Goal: Task Accomplishment & Management: Manage account settings

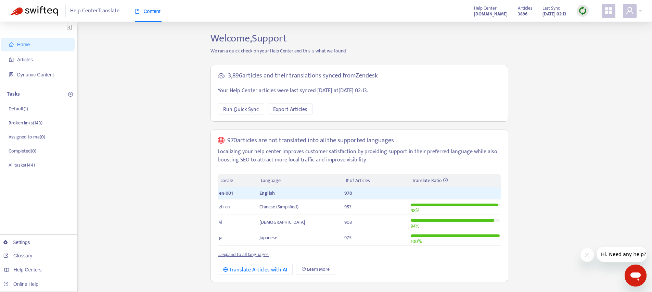
click at [608, 12] on icon "appstore" at bounding box center [608, 11] width 8 height 8
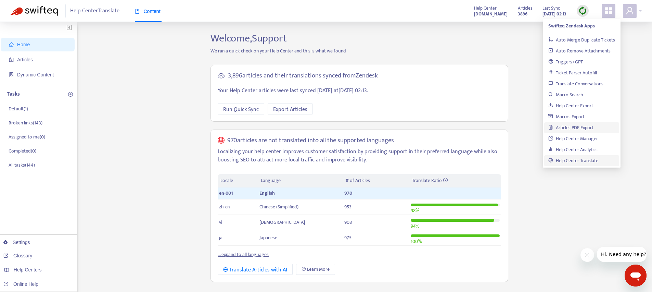
click at [589, 128] on link "Articles PDF Export" at bounding box center [570, 128] width 45 height 8
click at [161, 191] on div "Home Articles Dynamic Content Tasks Default ( 1 ) Broken links ( 143 ) Assigned…" at bounding box center [325, 232] width 631 height 400
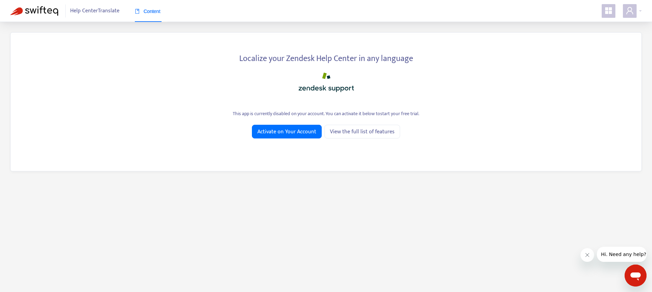
click at [608, 9] on icon "appstore" at bounding box center [608, 11] width 8 height 8
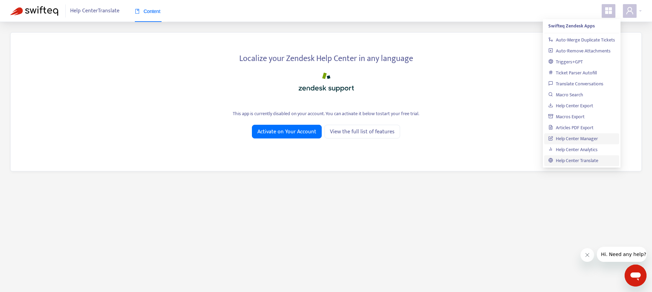
click at [579, 137] on link "Help Center Manager" at bounding box center [573, 138] width 50 height 8
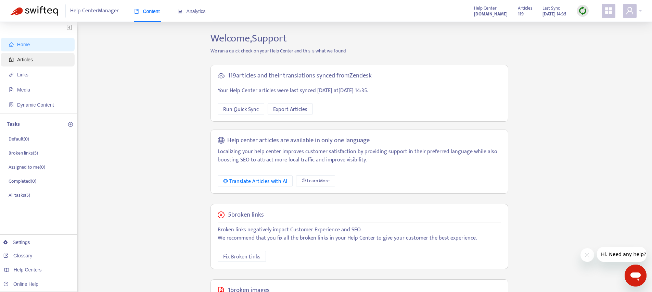
click at [24, 60] on span "Articles" at bounding box center [25, 59] width 16 height 5
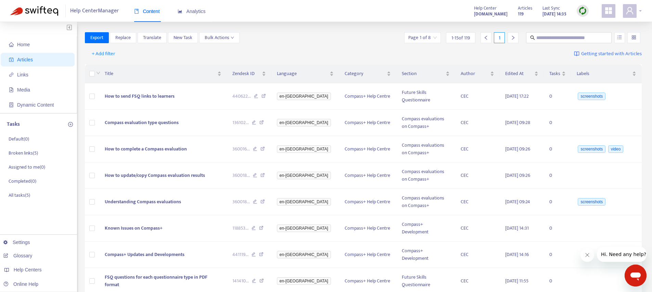
click at [626, 14] on icon "user" at bounding box center [629, 10] width 7 height 7
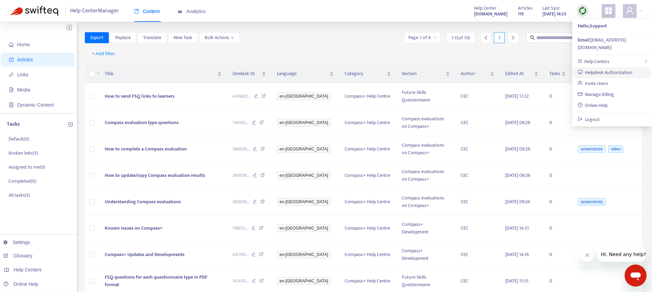
click at [593, 68] on link "Helpdesk Authorization" at bounding box center [605, 72] width 55 height 8
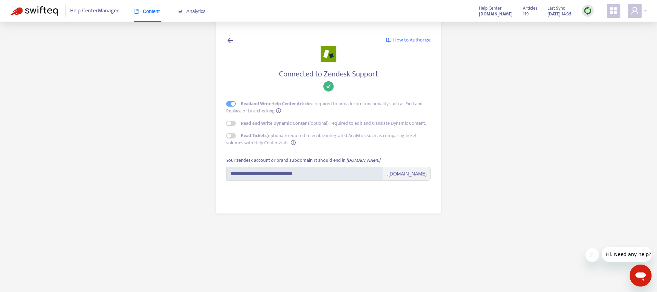
click at [141, 11] on span "Content" at bounding box center [147, 11] width 26 height 5
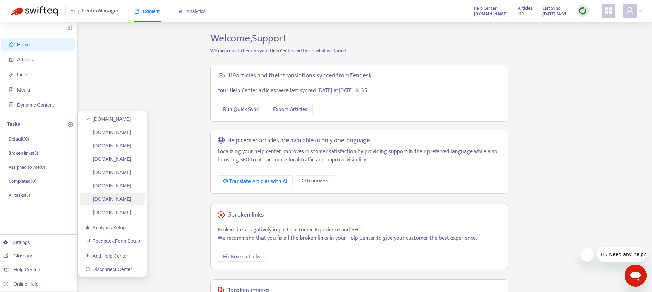
click at [117, 202] on link "[DOMAIN_NAME]" at bounding box center [108, 198] width 46 height 5
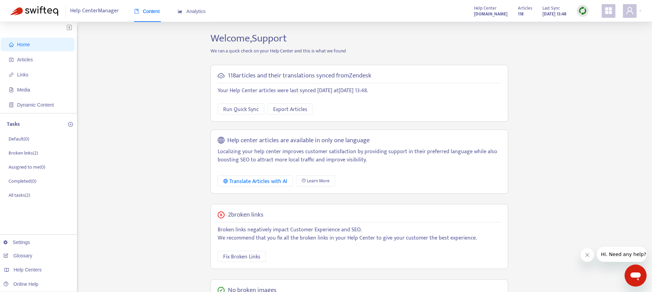
drag, startPoint x: 499, startPoint y: 13, endPoint x: 445, endPoint y: 13, distance: 53.7
click at [469, 13] on div "Help Center [DOMAIN_NAME] Articles 118 Last Sync [DATE] 13:48" at bounding box center [555, 11] width 173 height 14
click at [472, 30] on div "Home Articles Links Media Dynamic Content Tasks Default ( 0 ) Broken links ( 2 …" at bounding box center [326, 227] width 652 height 411
drag, startPoint x: 500, startPoint y: 17, endPoint x: 448, endPoint y: 14, distance: 52.1
click at [469, 14] on div "Help Center [DOMAIN_NAME] Articles 118 Last Sync [DATE] 13:48" at bounding box center [555, 11] width 173 height 14
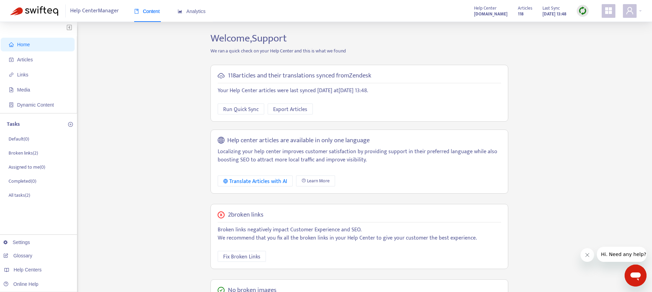
copy div "[DOMAIN_NAME] Articles"
click at [44, 63] on span "Articles" at bounding box center [39, 60] width 60 height 14
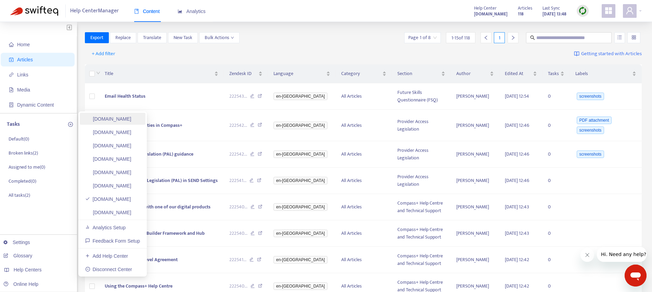
click at [131, 118] on link "[DOMAIN_NAME]" at bounding box center [108, 118] width 46 height 5
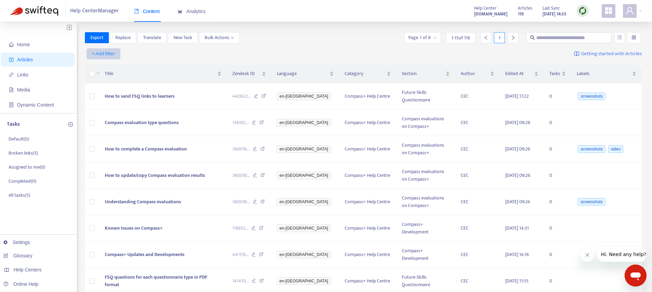
click at [106, 55] on span "+ Add filter" at bounding box center [104, 54] width 24 height 8
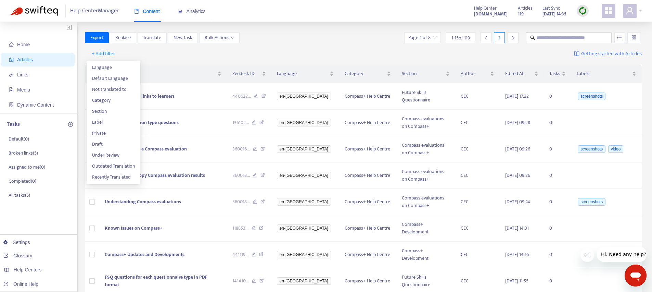
click at [396, 39] on div "Export Replace Translate New Task Bulk Actions Page 1 of 8 1 - 15 of 119 1" at bounding box center [363, 37] width 557 height 11
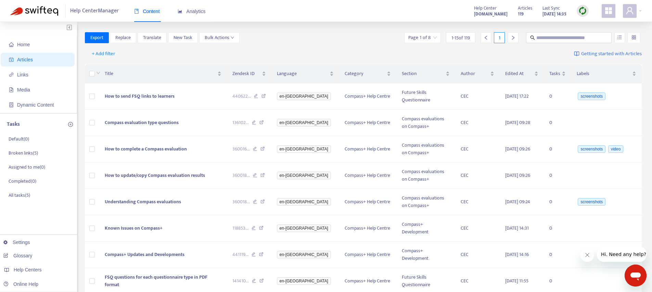
click at [512, 39] on icon "right" at bounding box center [513, 38] width 2 height 4
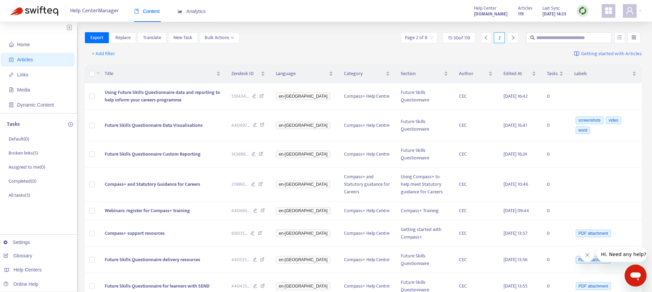
click at [512, 40] on icon "right" at bounding box center [512, 37] width 5 height 5
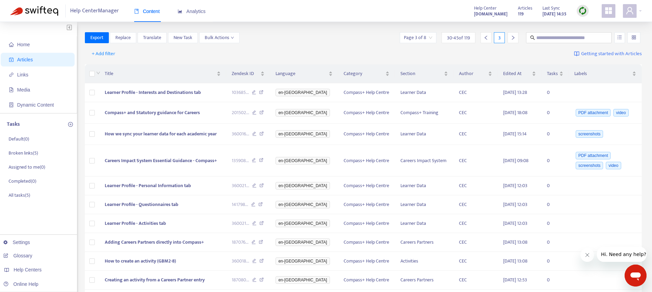
click at [514, 40] on icon "right" at bounding box center [512, 37] width 5 height 5
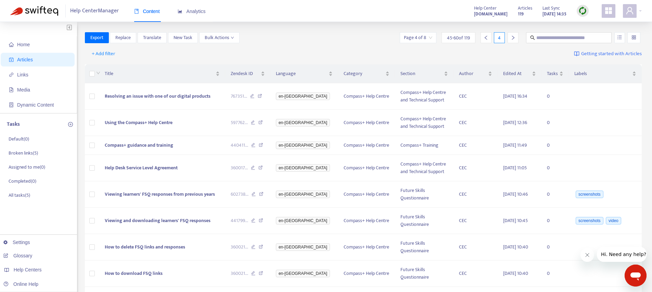
click at [514, 40] on icon "right" at bounding box center [512, 37] width 5 height 5
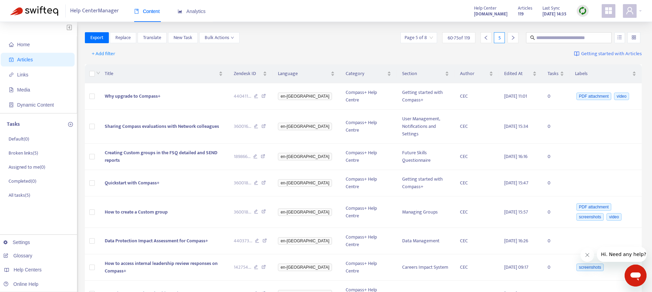
click at [514, 40] on icon "right" at bounding box center [512, 37] width 5 height 5
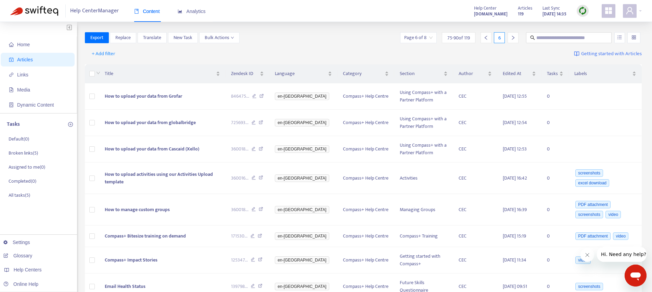
click at [514, 40] on icon "right" at bounding box center [512, 37] width 5 height 5
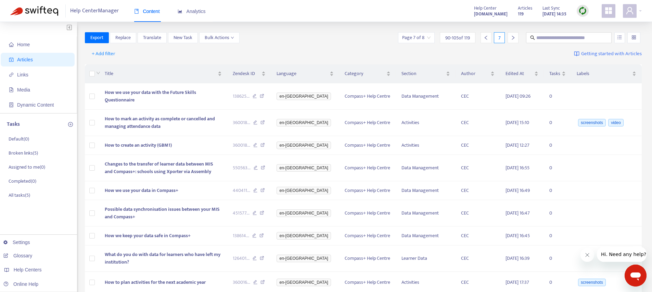
click at [514, 40] on div at bounding box center [512, 37] width 11 height 11
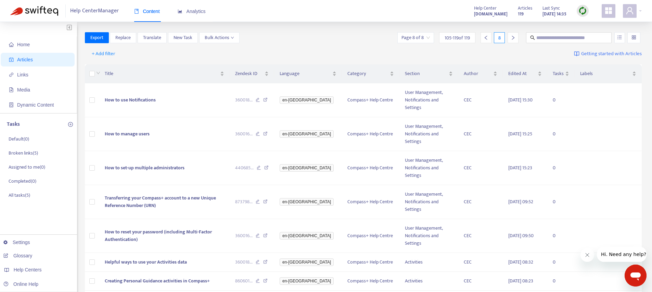
click at [485, 38] on icon "left" at bounding box center [485, 37] width 5 height 5
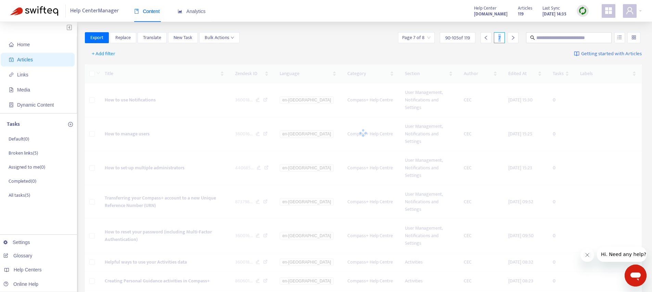
click at [485, 38] on icon "left" at bounding box center [485, 37] width 5 height 5
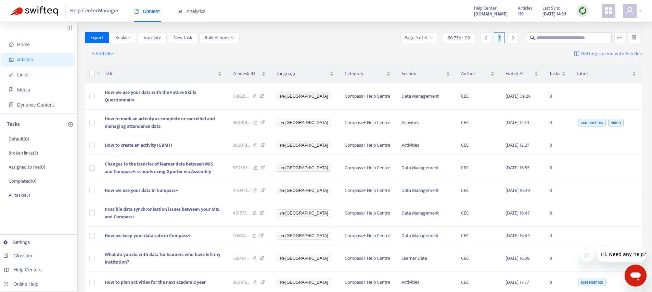
click at [485, 38] on icon "left" at bounding box center [485, 37] width 5 height 5
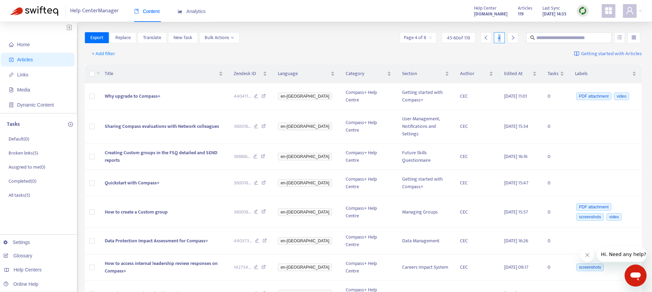
click at [485, 38] on icon "left" at bounding box center [485, 37] width 5 height 5
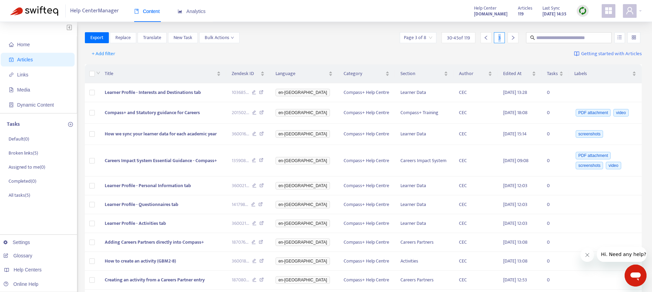
click at [485, 38] on icon "left" at bounding box center [485, 37] width 5 height 5
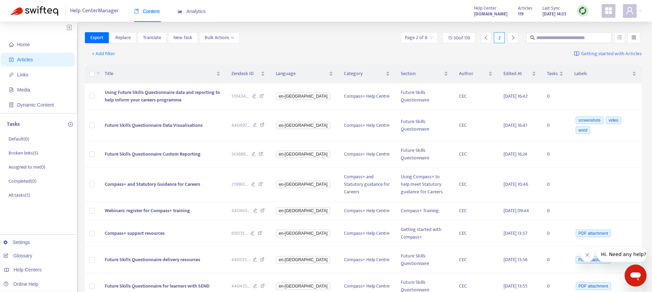
click at [485, 38] on icon "left" at bounding box center [485, 37] width 5 height 5
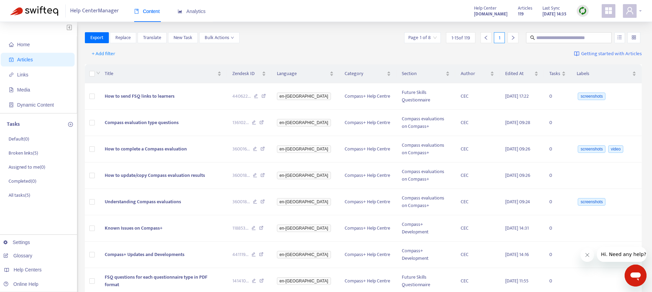
click at [627, 5] on span at bounding box center [630, 11] width 14 height 14
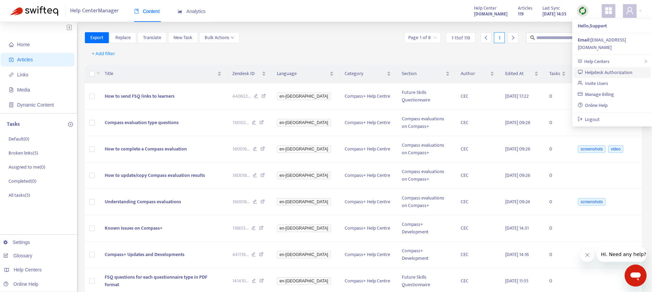
click at [593, 68] on link "Helpdesk Authorization" at bounding box center [605, 72] width 55 height 8
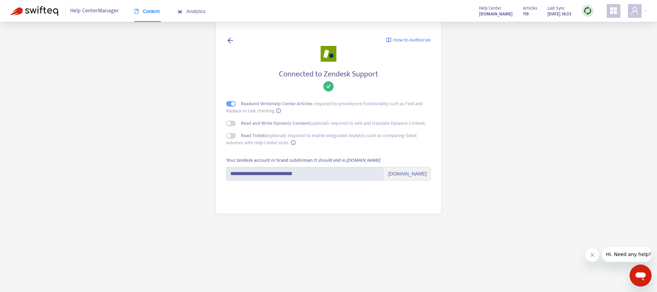
click at [152, 16] on div "Content" at bounding box center [147, 11] width 26 height 21
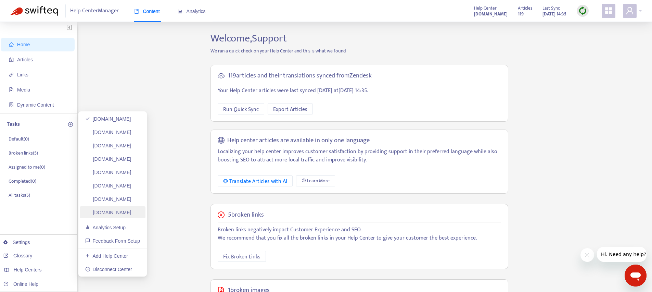
click at [131, 212] on link "[DOMAIN_NAME]" at bounding box center [108, 211] width 46 height 5
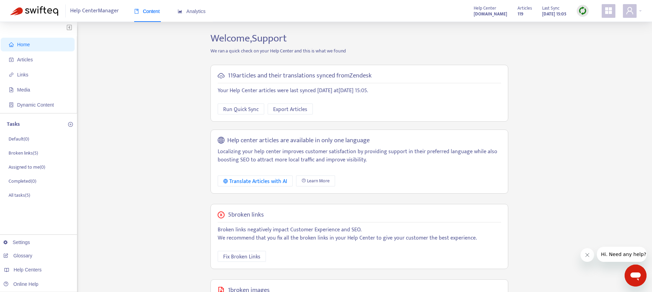
click at [474, 15] on strong "[DOMAIN_NAME]" at bounding box center [491, 14] width 34 height 8
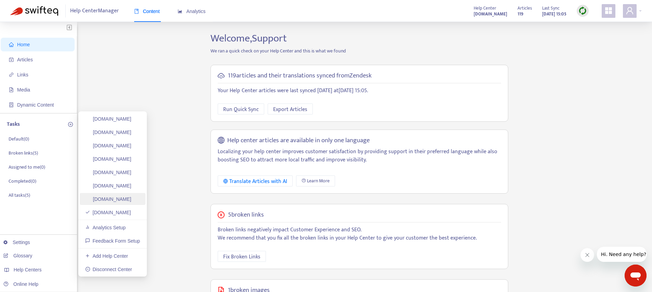
click at [131, 202] on link "[DOMAIN_NAME]" at bounding box center [108, 198] width 46 height 5
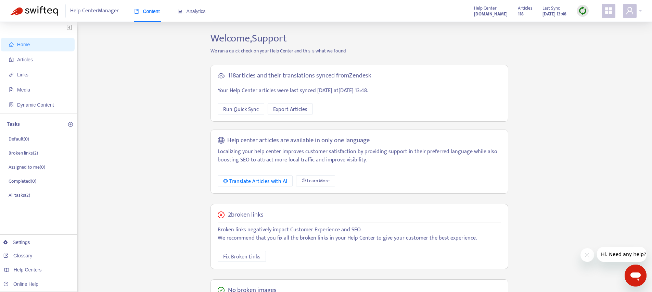
click at [474, 13] on strong "[DOMAIN_NAME]" at bounding box center [491, 14] width 34 height 8
click at [46, 62] on span "Articles" at bounding box center [39, 60] width 60 height 14
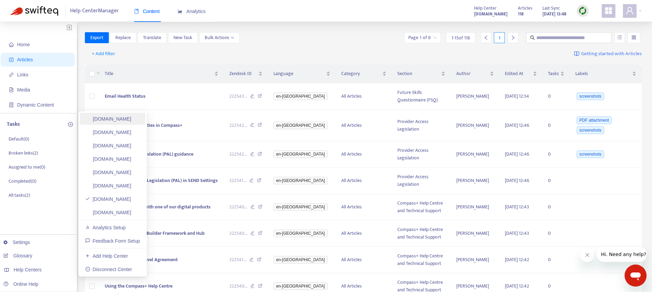
click at [124, 120] on link "[DOMAIN_NAME]" at bounding box center [108, 118] width 46 height 5
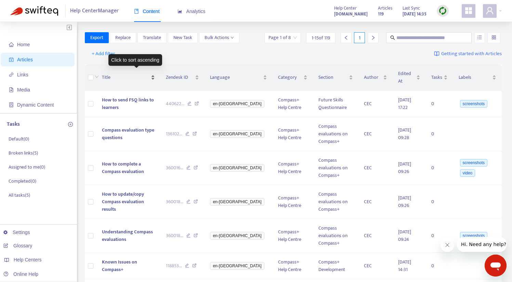
click at [124, 74] on span "Title" at bounding box center [126, 78] width 48 height 8
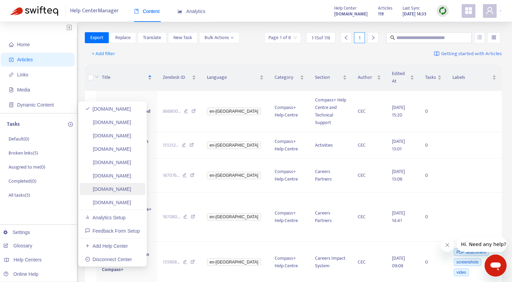
click at [131, 190] on link "[DOMAIN_NAME]" at bounding box center [108, 188] width 46 height 5
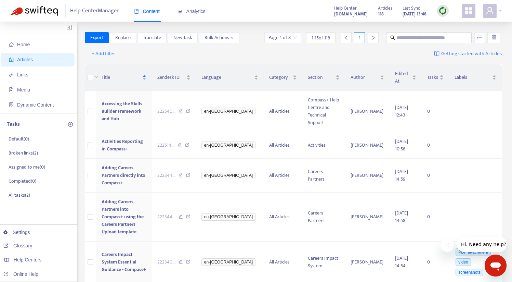
drag, startPoint x: 262, startPoint y: 14, endPoint x: 330, endPoint y: 16, distance: 68.1
click at [330, 16] on div "Help Center [DOMAIN_NAME] Articles 118 Last Sync [DATE] 13:48" at bounding box center [415, 11] width 173 height 14
copy strong "careersandenterprise1757406568"
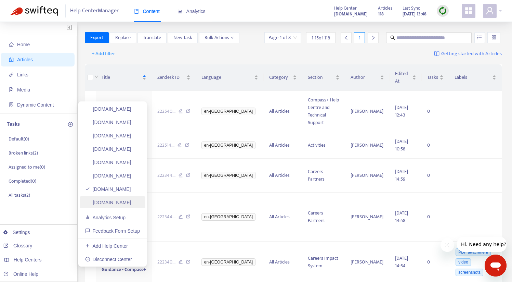
click at [131, 199] on link "[DOMAIN_NAME]" at bounding box center [108, 201] width 46 height 5
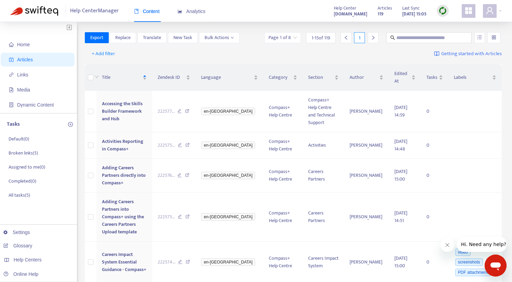
drag, startPoint x: 263, startPoint y: 15, endPoint x: 359, endPoint y: 15, distance: 96.1
click at [359, 15] on div "Help Center [DOMAIN_NAME] Articles 119 Last Sync [DATE] 15:05" at bounding box center [415, 11] width 173 height 14
copy strong "[DOMAIN_NAME]"
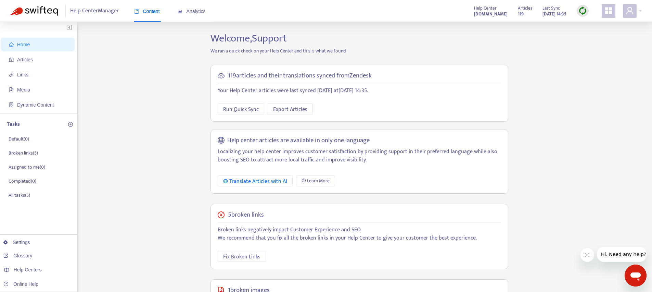
click at [587, 13] on div at bounding box center [583, 11] width 12 height 12
click at [587, 23] on link "Quick Sync" at bounding box center [596, 25] width 29 height 8
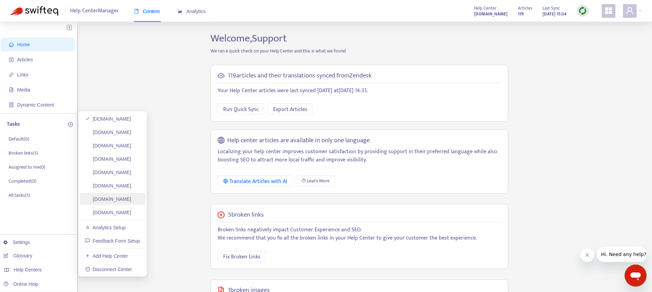
click at [131, 197] on link "[DOMAIN_NAME]" at bounding box center [108, 198] width 46 height 5
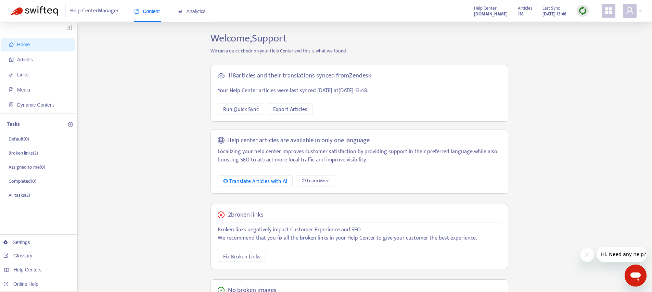
click at [585, 12] on img at bounding box center [582, 11] width 9 height 9
click at [635, 10] on span at bounding box center [630, 11] width 14 height 14
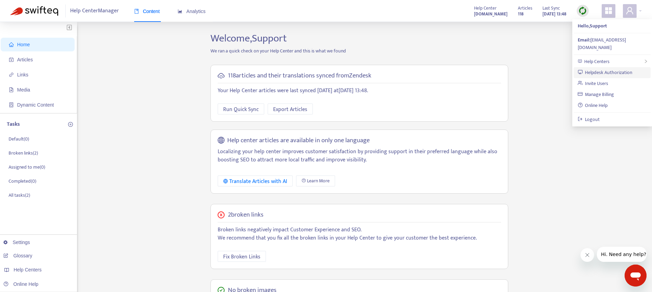
click at [598, 68] on link "Helpdesk Authorization" at bounding box center [605, 72] width 55 height 8
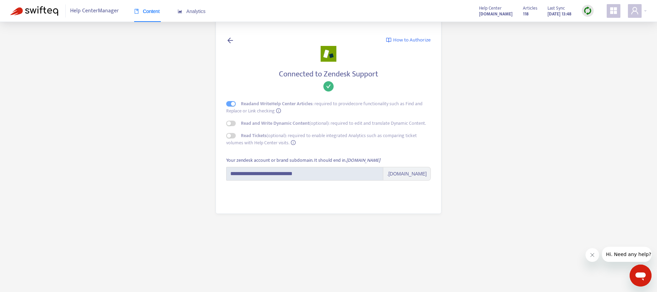
drag, startPoint x: 407, startPoint y: 14, endPoint x: 502, endPoint y: 15, distance: 94.1
click at [502, 15] on div "Help Center [DOMAIN_NAME] Articles 118 Last Sync [DATE] 13:48" at bounding box center [560, 11] width 173 height 14
copy strong "[DOMAIN_NAME]"
click at [150, 10] on span "Content" at bounding box center [147, 11] width 26 height 5
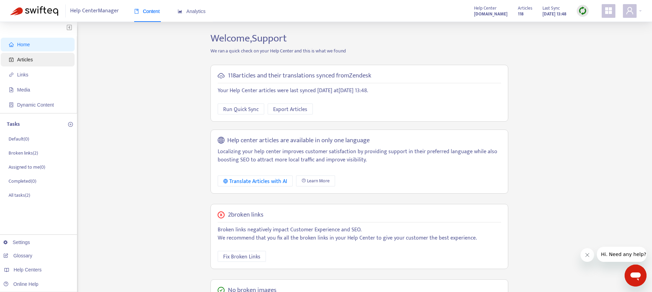
click at [31, 61] on span "Articles" at bounding box center [25, 59] width 16 height 5
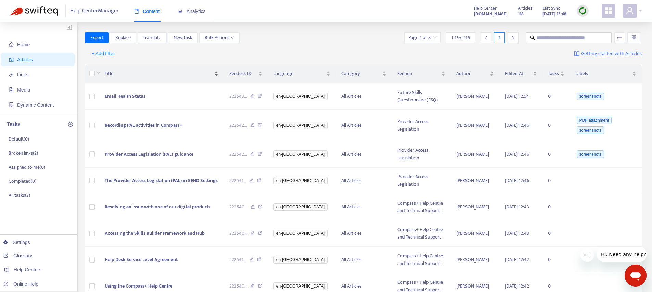
click at [135, 76] on span "Title" at bounding box center [159, 74] width 108 height 8
